Goal: Task Accomplishment & Management: Manage account settings

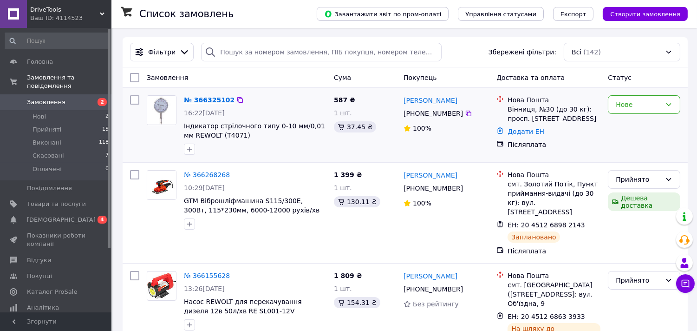
click at [206, 101] on link "№ 366325102" at bounding box center [209, 99] width 51 height 7
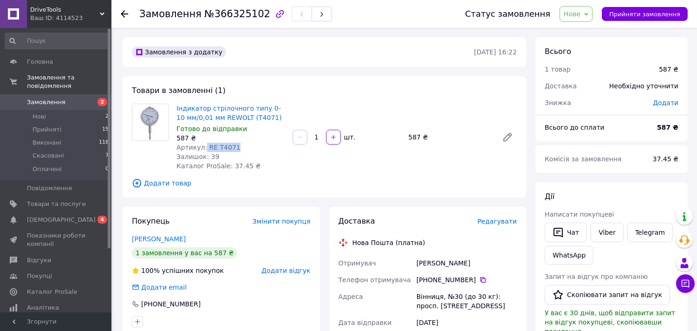
drag, startPoint x: 231, startPoint y: 149, endPoint x: 203, endPoint y: 147, distance: 28.4
click at [203, 147] on div "Артикул: RE T4071" at bounding box center [231, 147] width 109 height 9
copy span "RE T4071"
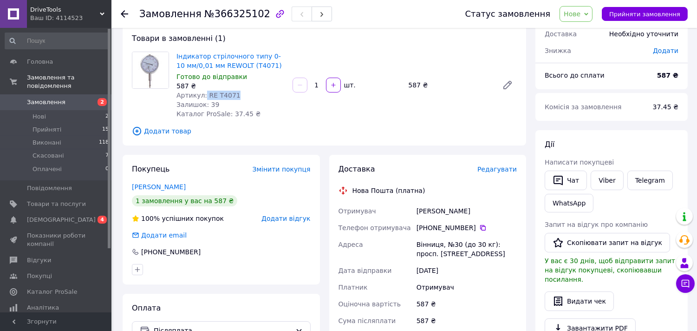
scroll to position [52, 0]
click at [438, 121] on div "Товари в замовленні (1) Індикатор стрілочного типу 0-10 мм/0,01 мм REWOLT (T407…" at bounding box center [325, 85] width 404 height 121
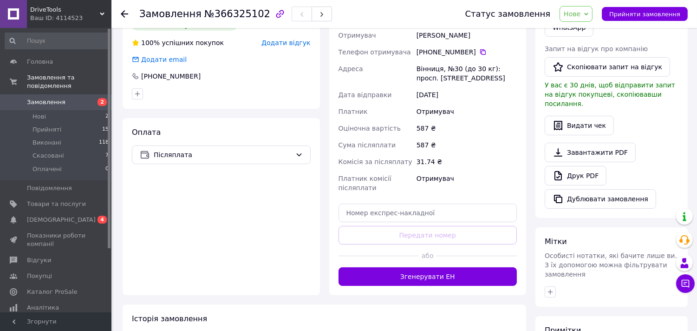
scroll to position [206, 0]
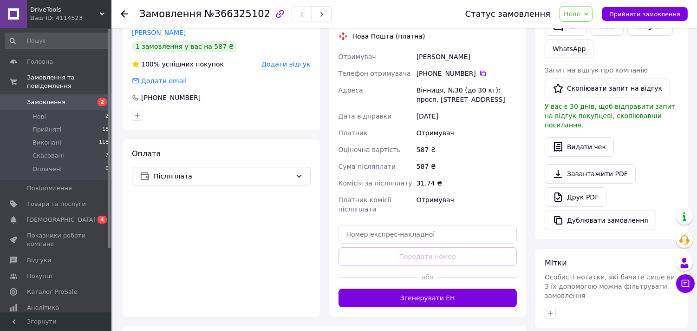
click at [589, 15] on icon at bounding box center [586, 14] width 4 height 4
click at [595, 30] on li "Прийнято" at bounding box center [581, 33] width 43 height 14
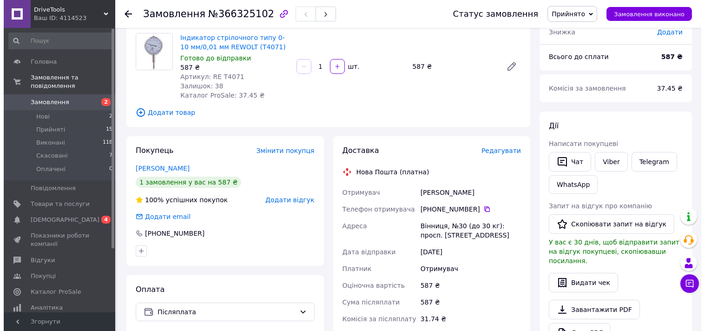
scroll to position [52, 0]
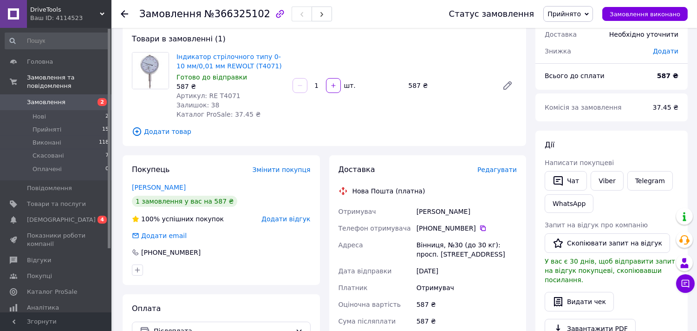
click at [504, 172] on span "Редагувати" at bounding box center [496, 169] width 39 height 7
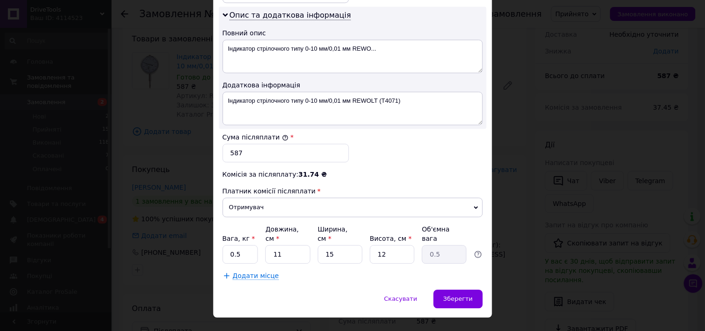
scroll to position [484, 0]
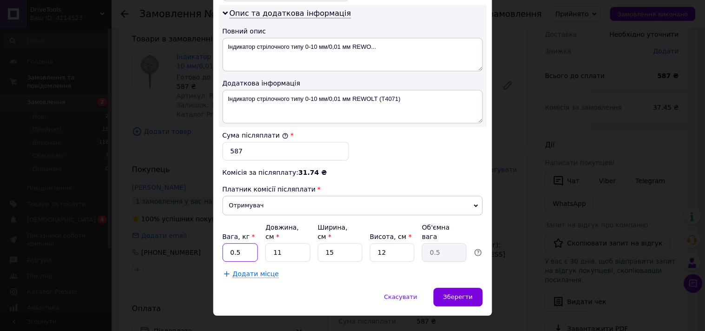
click at [245, 243] on input "0.5" at bounding box center [240, 252] width 36 height 19
type input "0"
type input "1"
click at [460, 293] on span "Зберегти" at bounding box center [457, 296] width 29 height 7
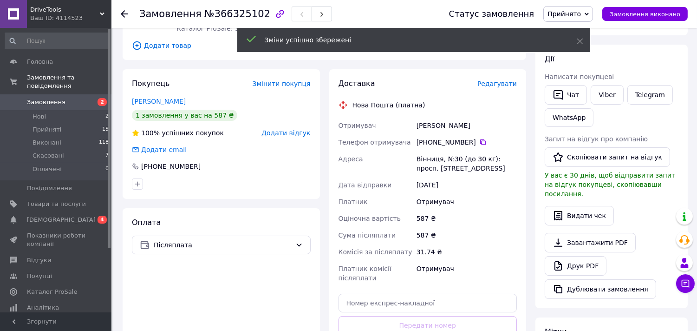
scroll to position [206, 0]
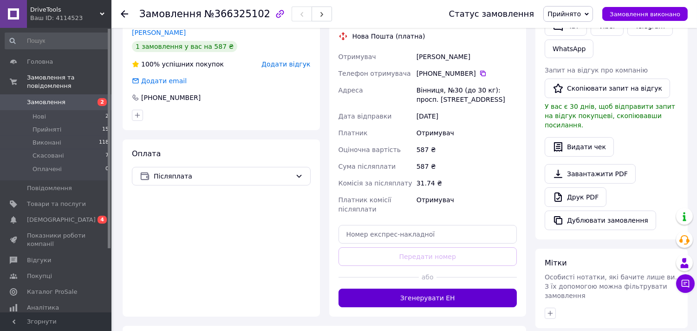
click at [431, 297] on button "Згенерувати ЕН" at bounding box center [428, 297] width 179 height 19
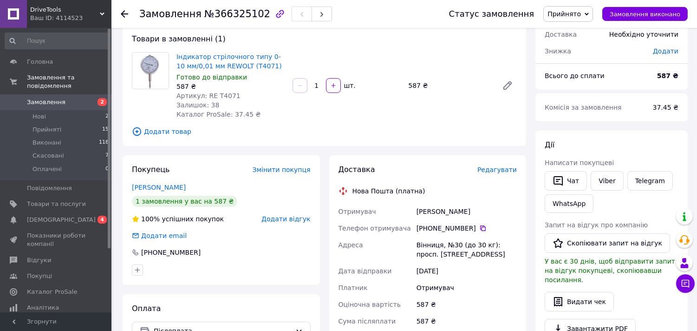
scroll to position [0, 0]
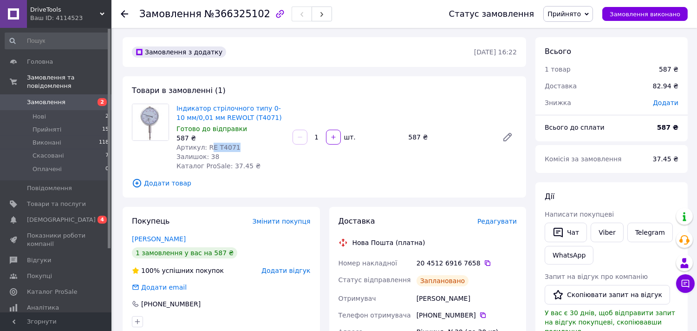
drag, startPoint x: 233, startPoint y: 147, endPoint x: 206, endPoint y: 149, distance: 27.0
click at [206, 149] on div "Артикул: RE T4071" at bounding box center [231, 147] width 109 height 9
click at [247, 146] on div "Артикул: RE T4071" at bounding box center [231, 147] width 109 height 9
drag, startPoint x: 232, startPoint y: 146, endPoint x: 204, endPoint y: 145, distance: 27.9
click at [204, 145] on div "Артикул: RE T4071" at bounding box center [231, 147] width 109 height 9
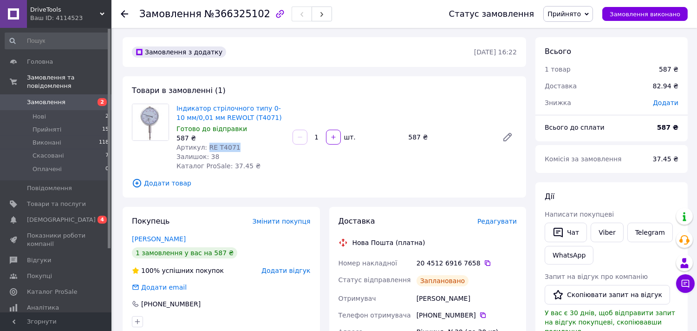
copy span "RE T4071"
click at [484, 259] on icon at bounding box center [487, 262] width 7 height 7
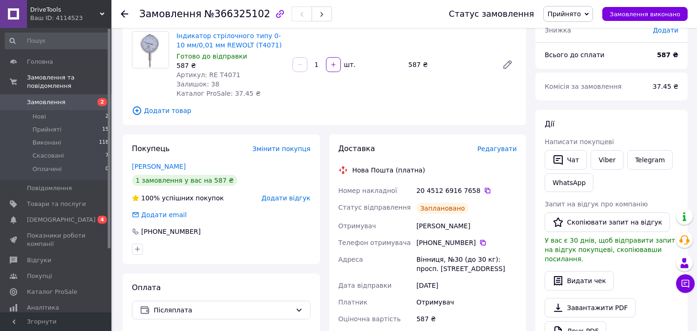
scroll to position [52, 0]
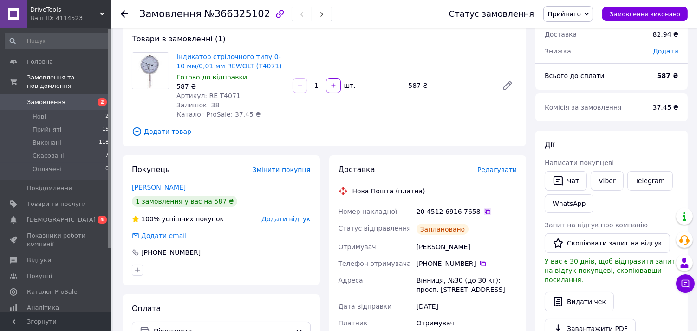
click at [484, 210] on icon at bounding box center [487, 211] width 7 height 7
click at [44, 98] on span "Замовлення" at bounding box center [46, 102] width 39 height 8
